Goal: Information Seeking & Learning: Learn about a topic

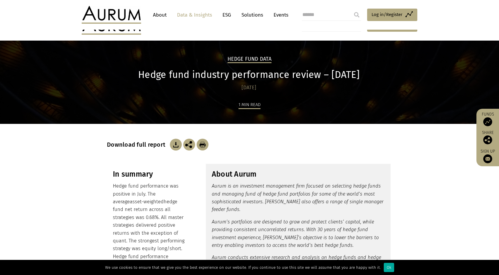
scroll to position [233, 0]
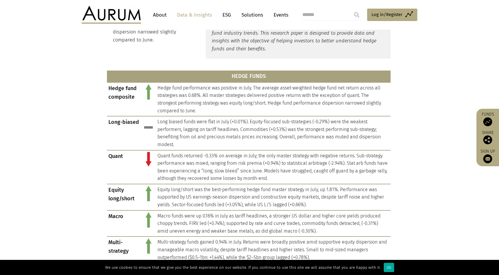
click at [196, 15] on link "Data & Insights" at bounding box center [194, 14] width 41 height 11
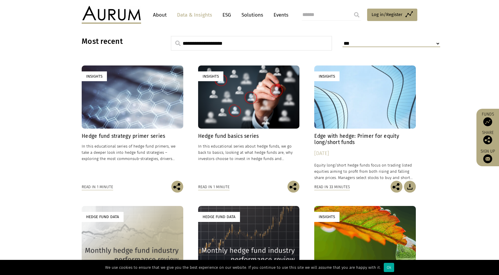
scroll to position [154, 0]
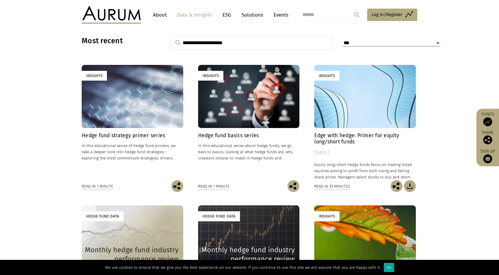
click at [238, 109] on div "Insights" at bounding box center [248, 96] width 101 height 63
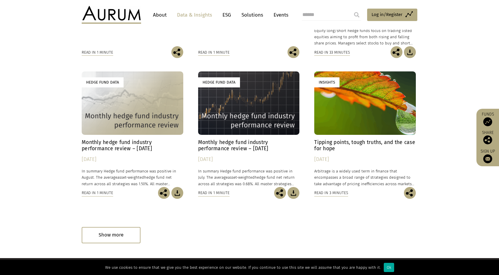
scroll to position [291, 0]
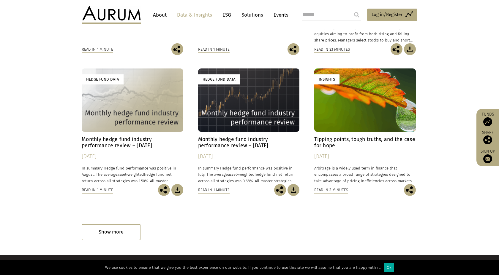
click at [131, 143] on h4 "Monthly hedge fund industry performance review – August 2025" at bounding box center [132, 143] width 101 height 12
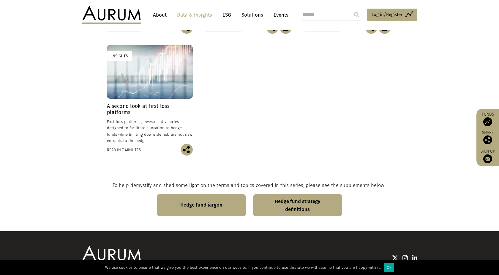
scroll to position [385, 0]
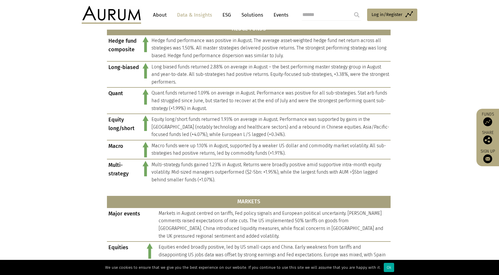
scroll to position [281, 0]
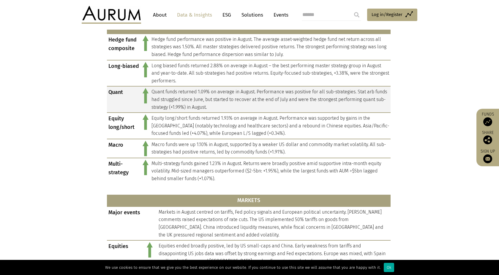
click at [279, 99] on td "Quant funds returned 1.09% on average in August. Performance was positive for a…" at bounding box center [270, 99] width 240 height 26
click at [114, 93] on td "Quant" at bounding box center [124, 99] width 34 height 26
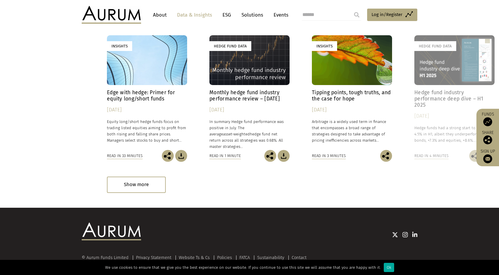
scroll to position [840, 0]
